Goal: Transaction & Acquisition: Purchase product/service

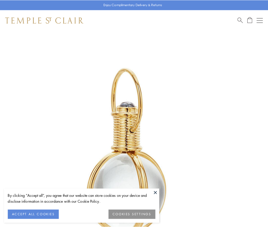
scroll to position [133, 0]
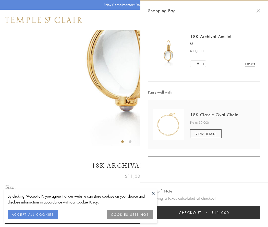
click at [204, 213] on button "Checkout $11,000" at bounding box center [204, 212] width 112 height 13
